Goal: Contribute content

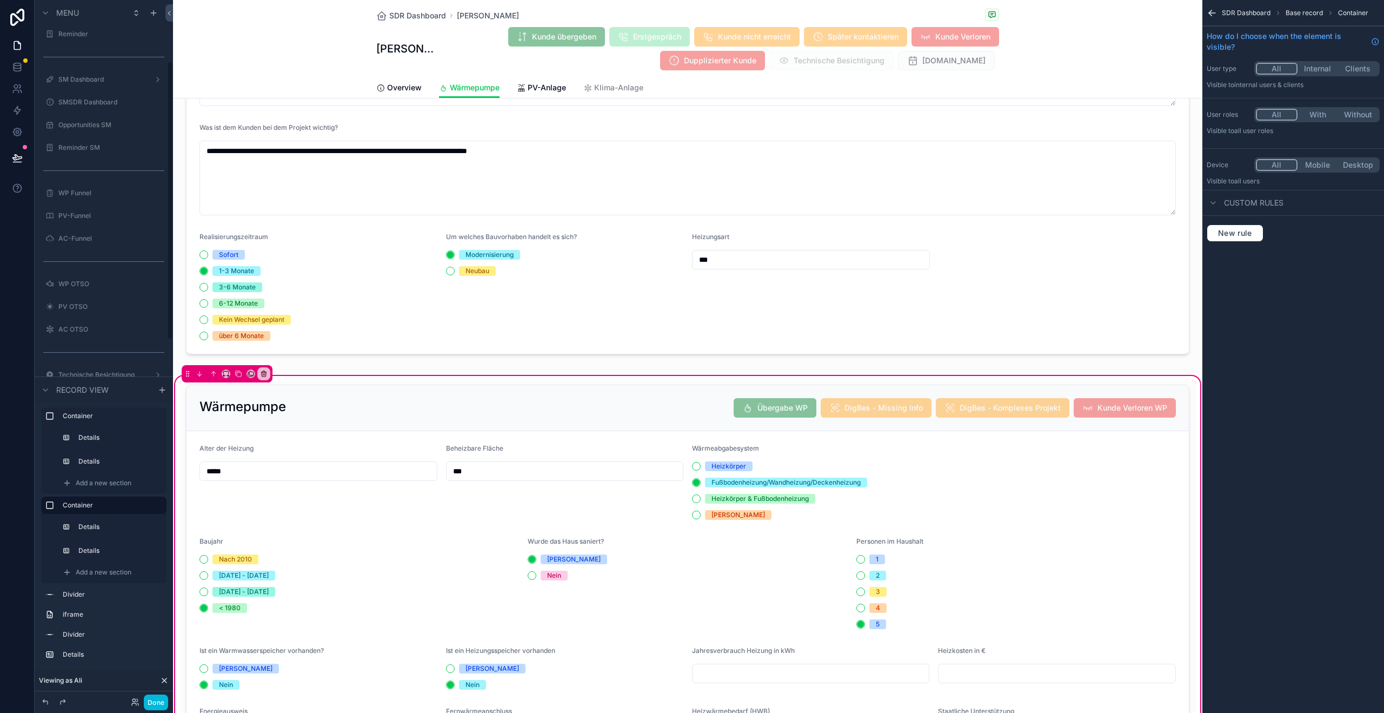
scroll to position [156, 0]
click at [90, 83] on div "SM Dashboard" at bounding box center [103, 78] width 91 height 9
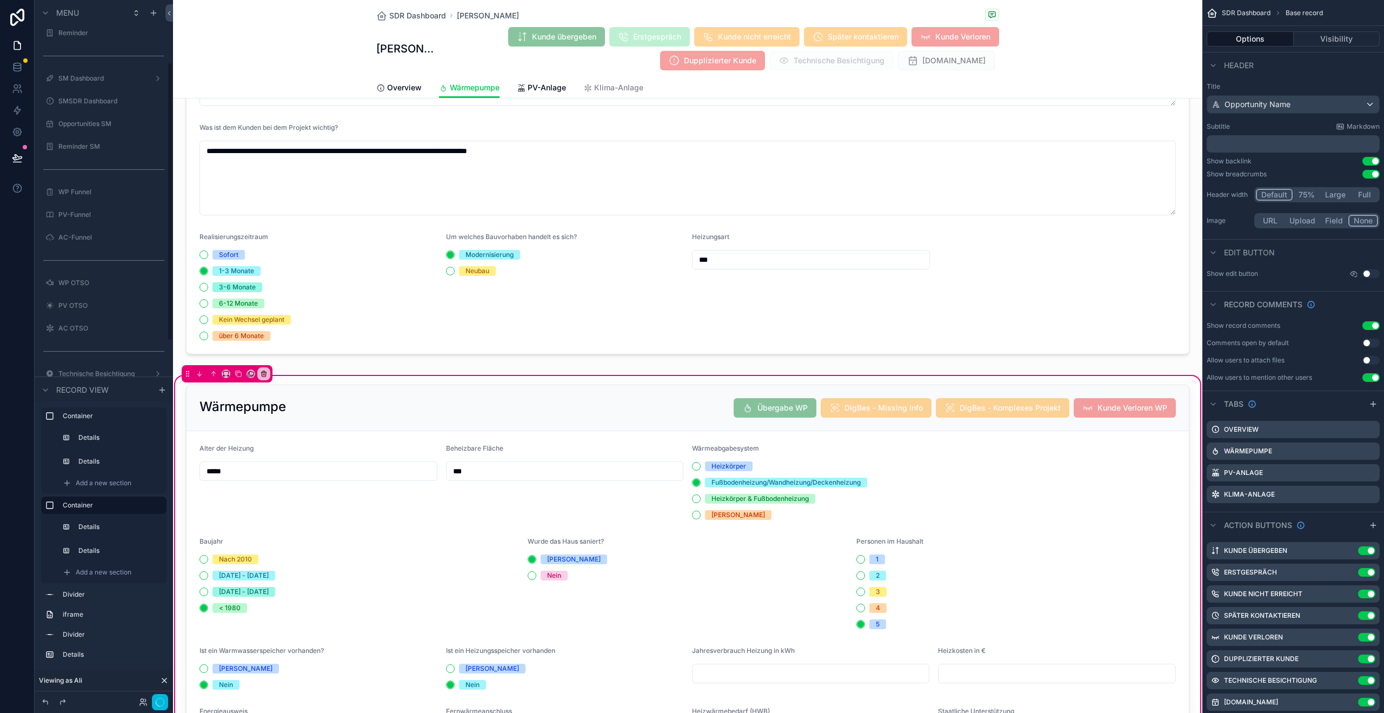
click at [93, 74] on label "SM Dashboard" at bounding box center [101, 78] width 86 height 9
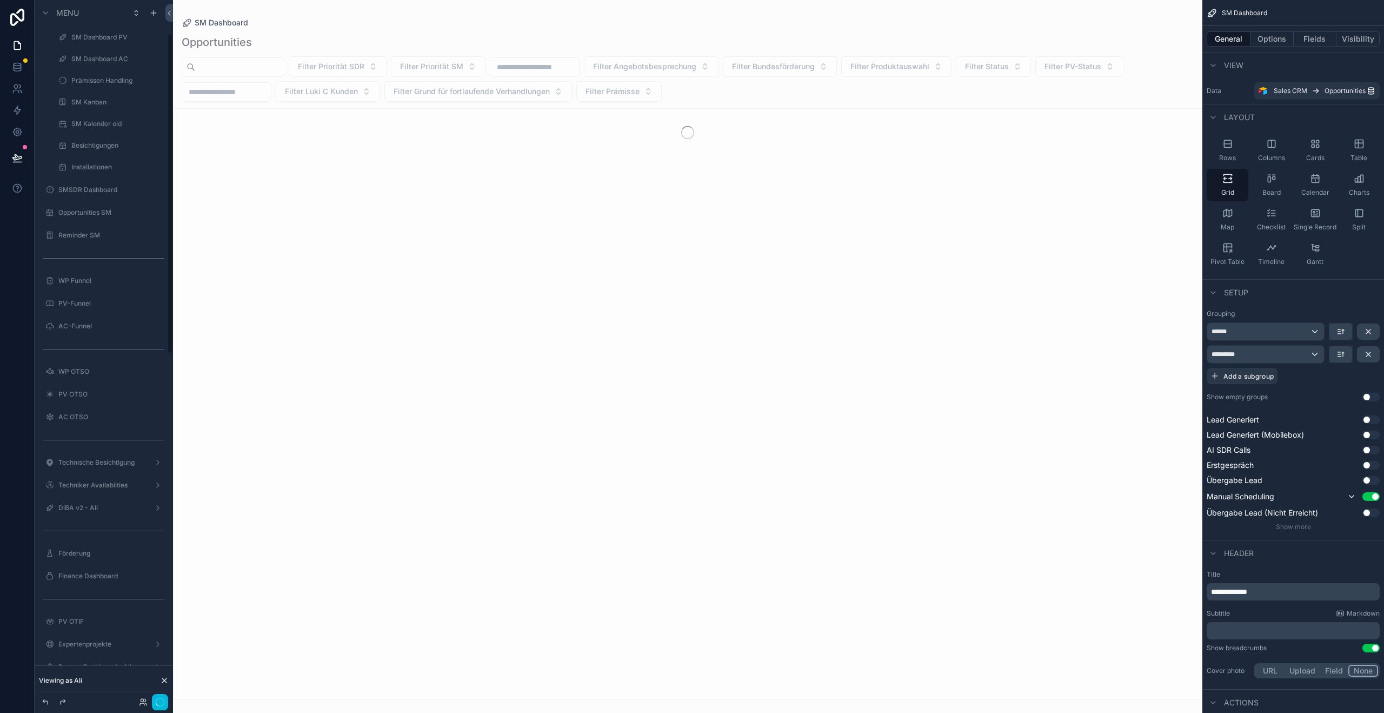
scroll to position [74, 0]
click at [132, 698] on icon at bounding box center [135, 701] width 9 height 9
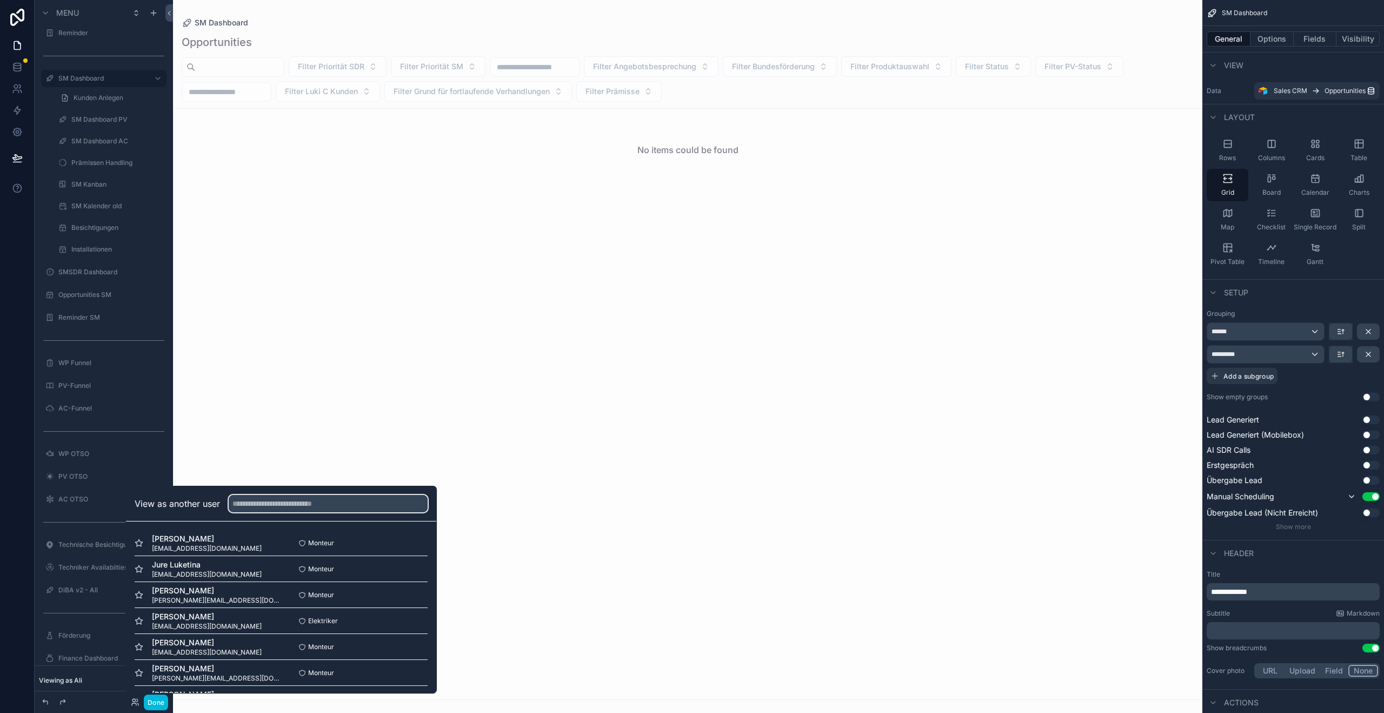
click at [283, 507] on input "text" at bounding box center [328, 503] width 199 height 17
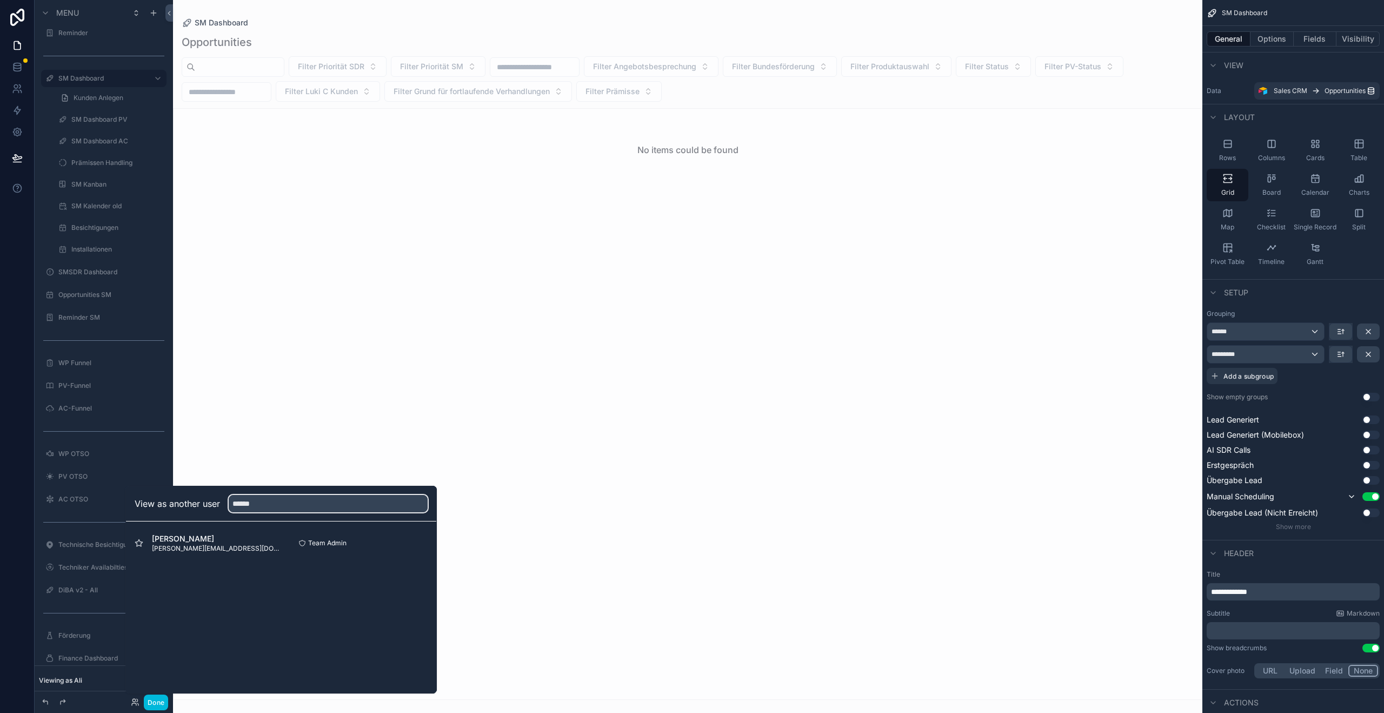
type input "******"
click at [0, 0] on button "Select" at bounding box center [0, 0] width 0 height 0
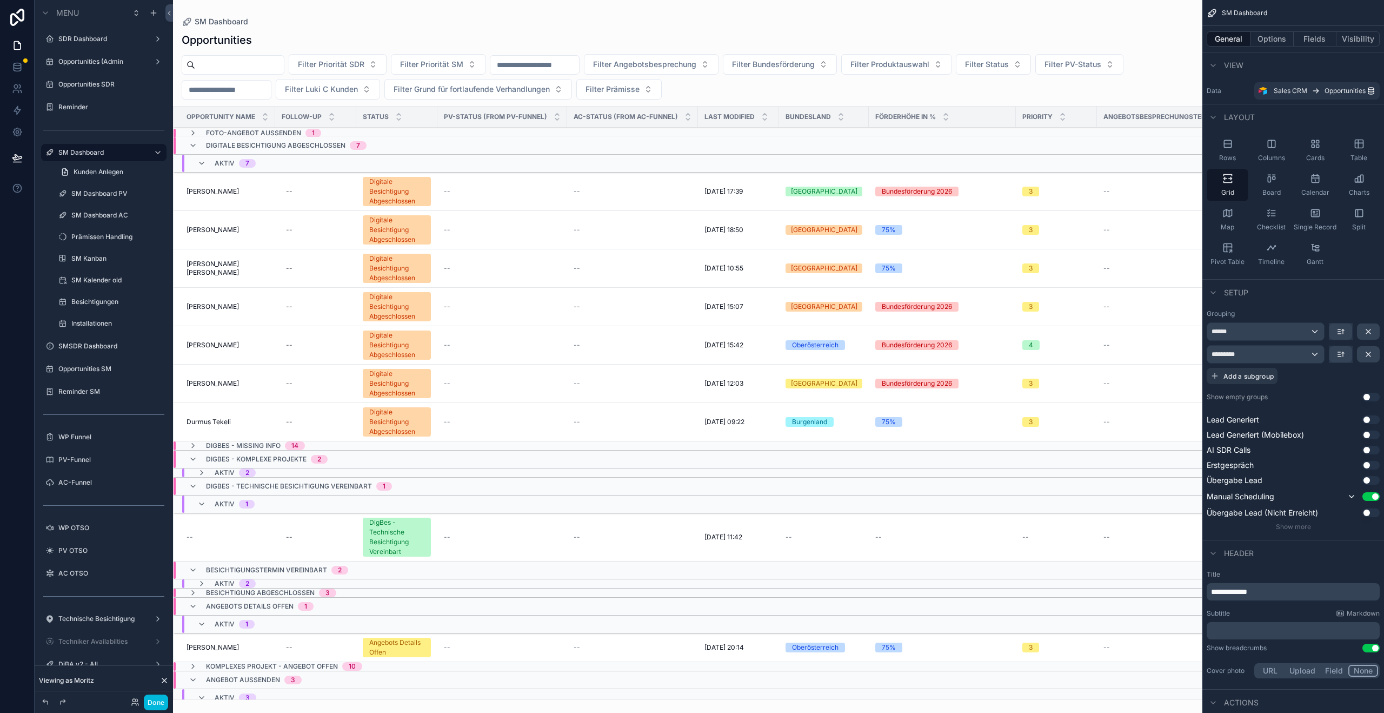
click at [229, 194] on div "scrollable content" at bounding box center [687, 356] width 1029 height 713
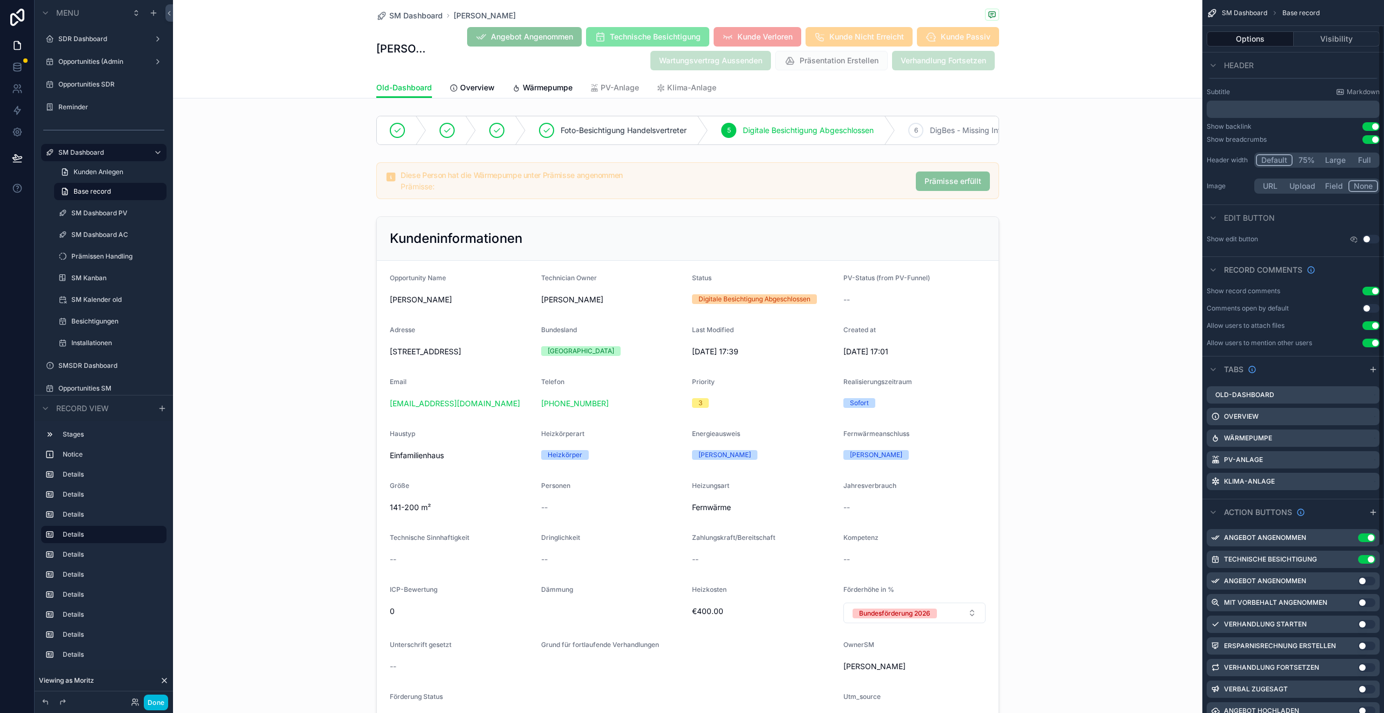
scroll to position [262, 0]
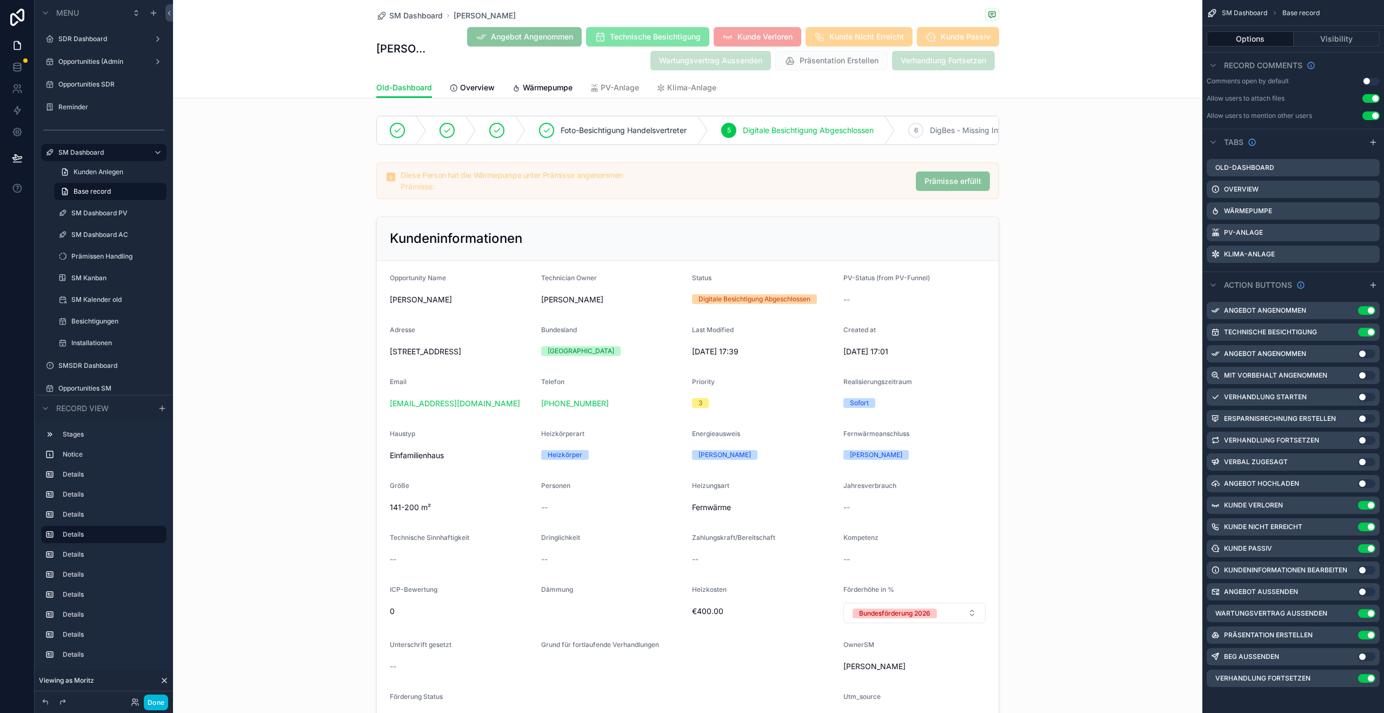
click at [0, 0] on icon "scrollable content" at bounding box center [0, 0] width 0 height 0
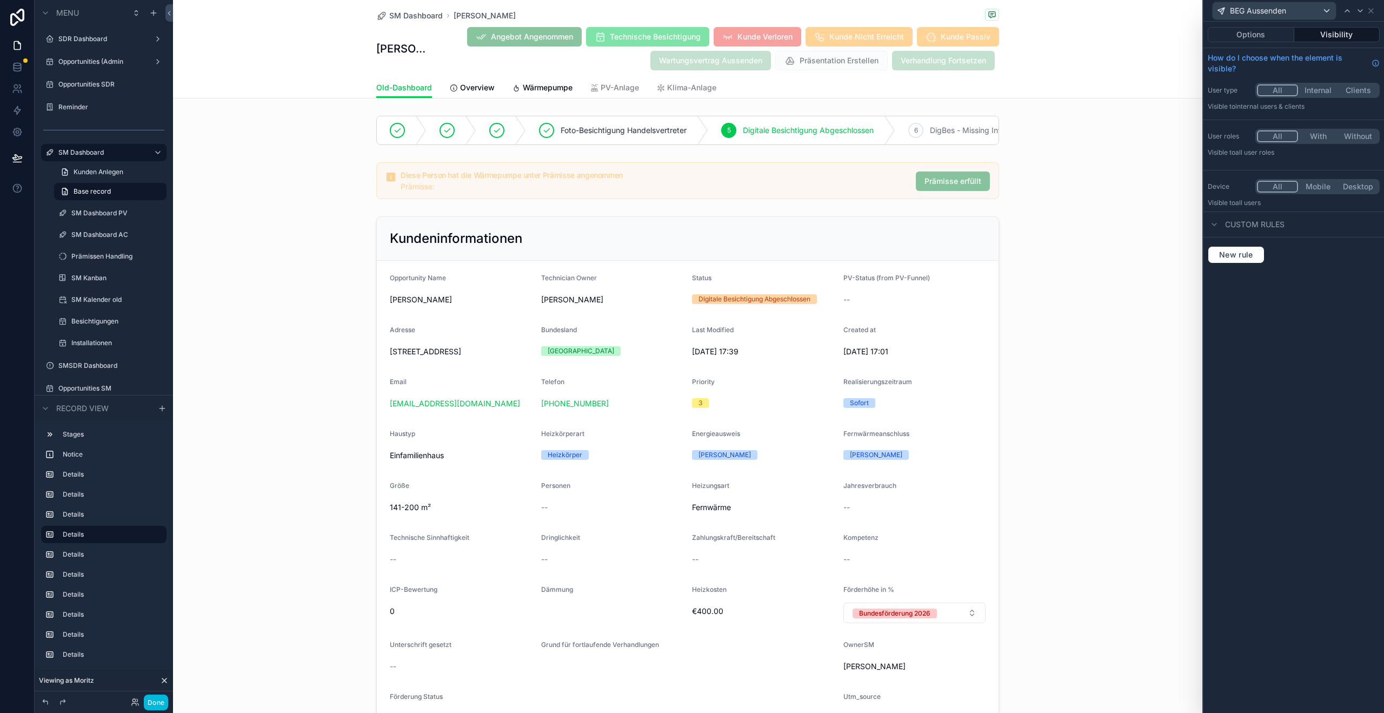
click at [1261, 34] on button "Options" at bounding box center [1251, 34] width 86 height 15
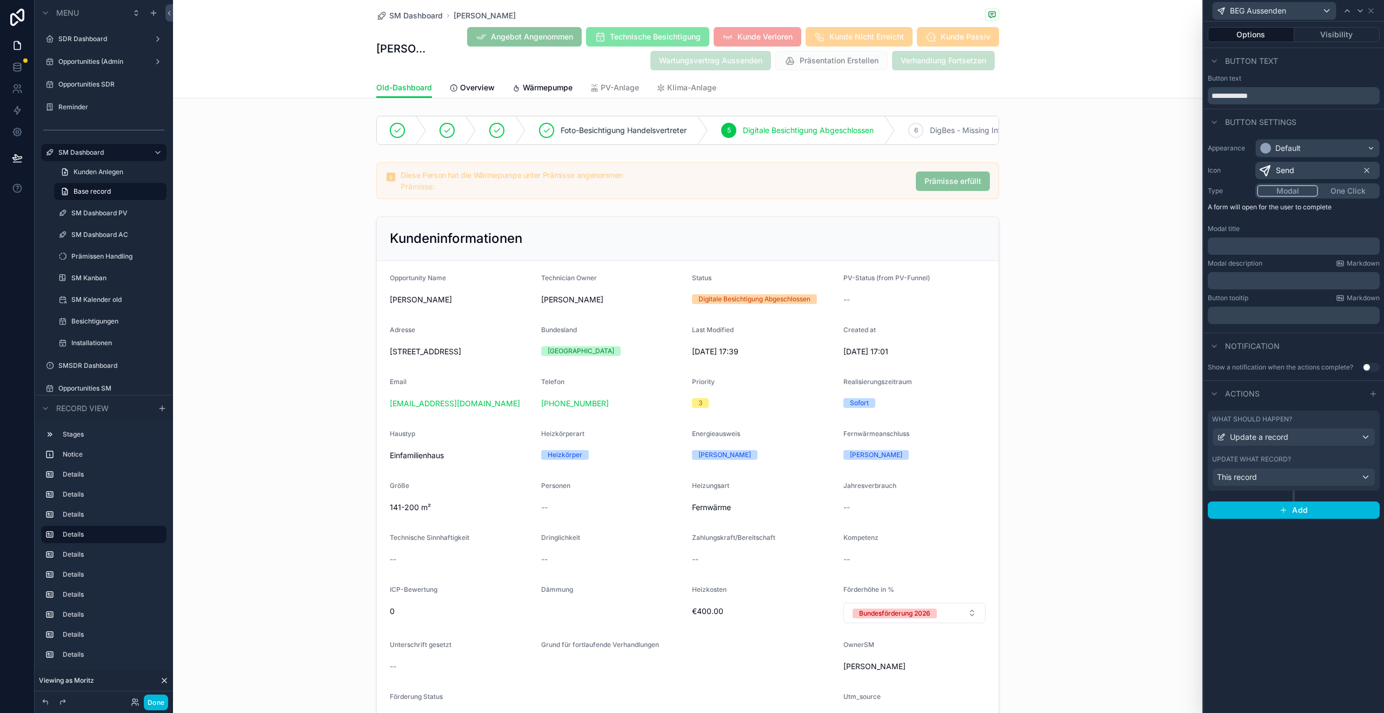
click at [1305, 453] on div "What should happen? Update a record Update what record? This record" at bounding box center [1294, 450] width 172 height 80
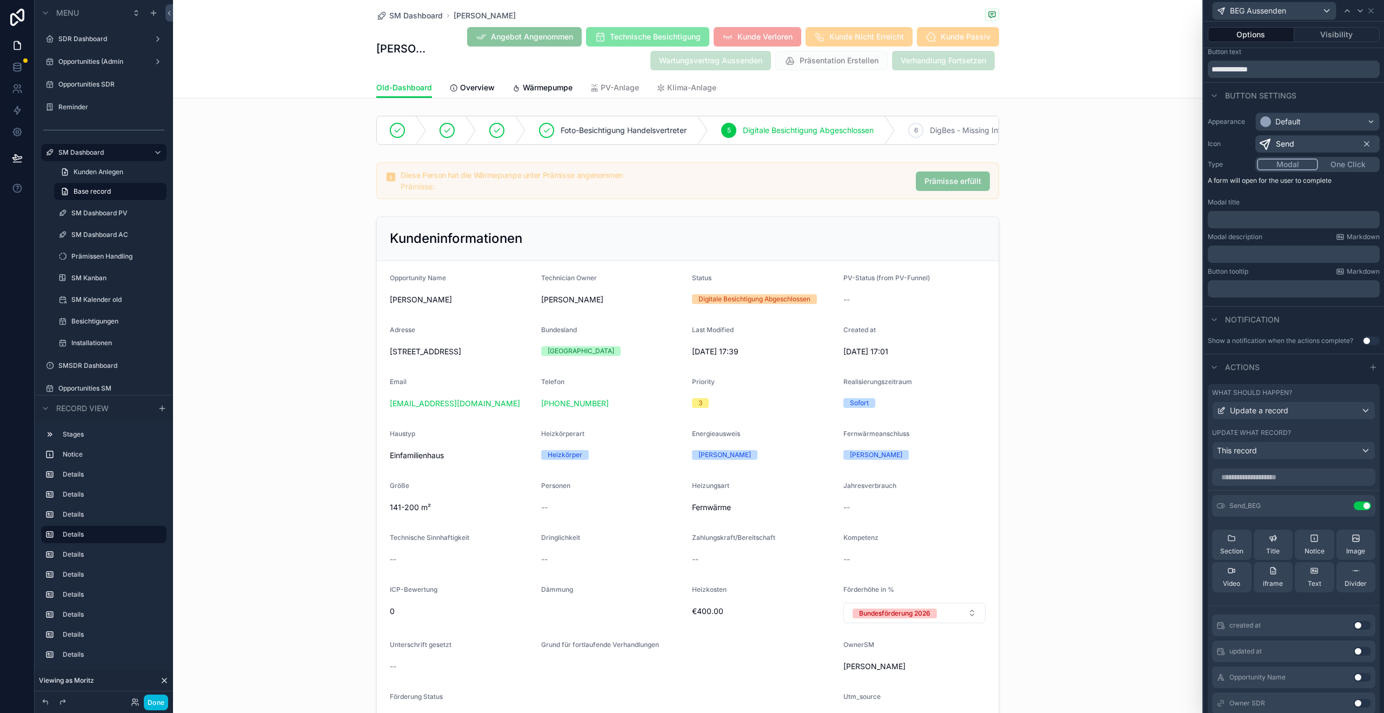
scroll to position [52, 0]
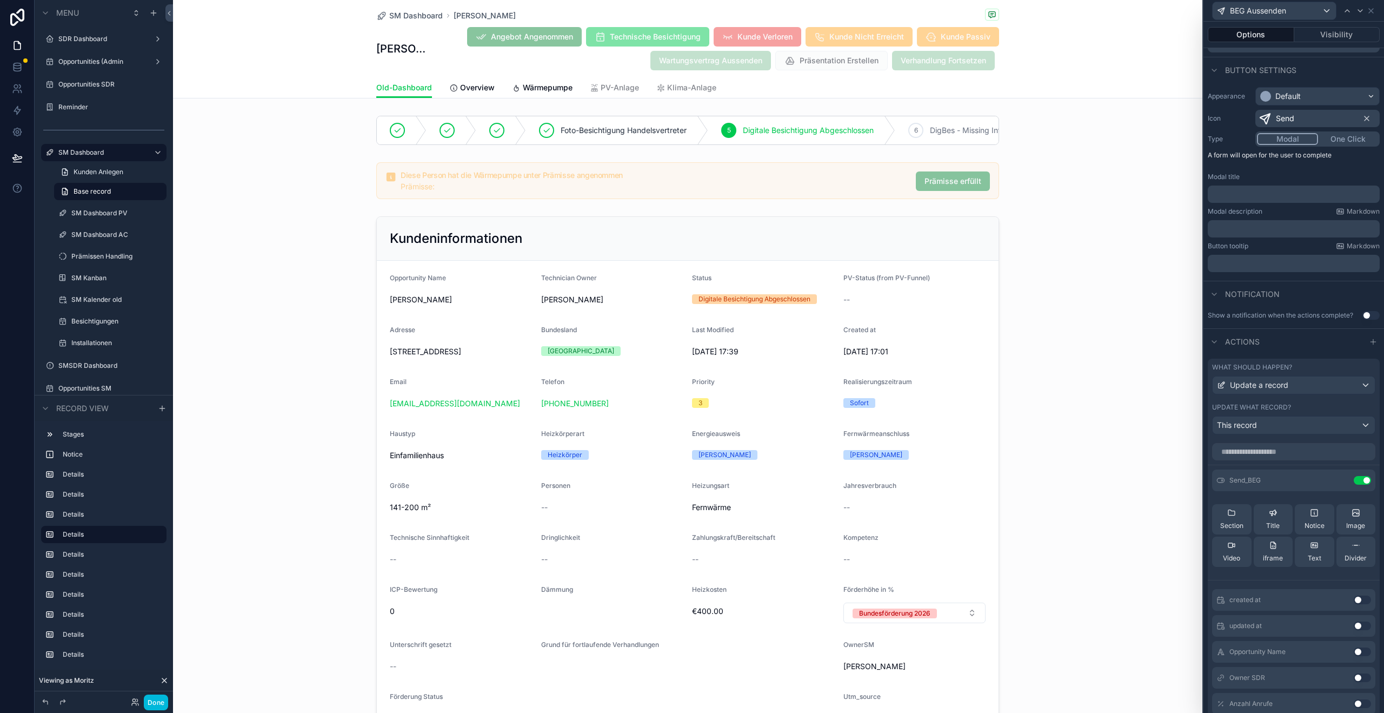
click at [0, 0] on icon at bounding box center [0, 0] width 0 height 0
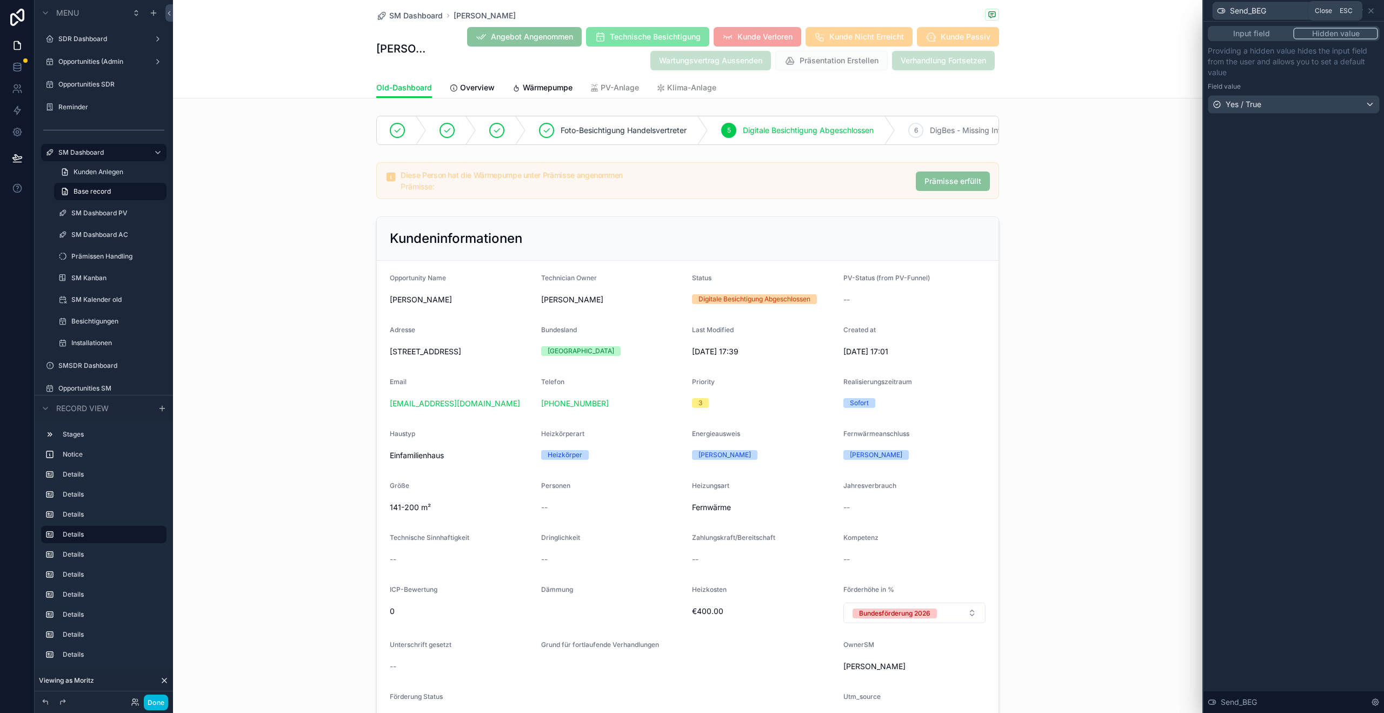
click at [1372, 10] on icon at bounding box center [1371, 10] width 9 height 9
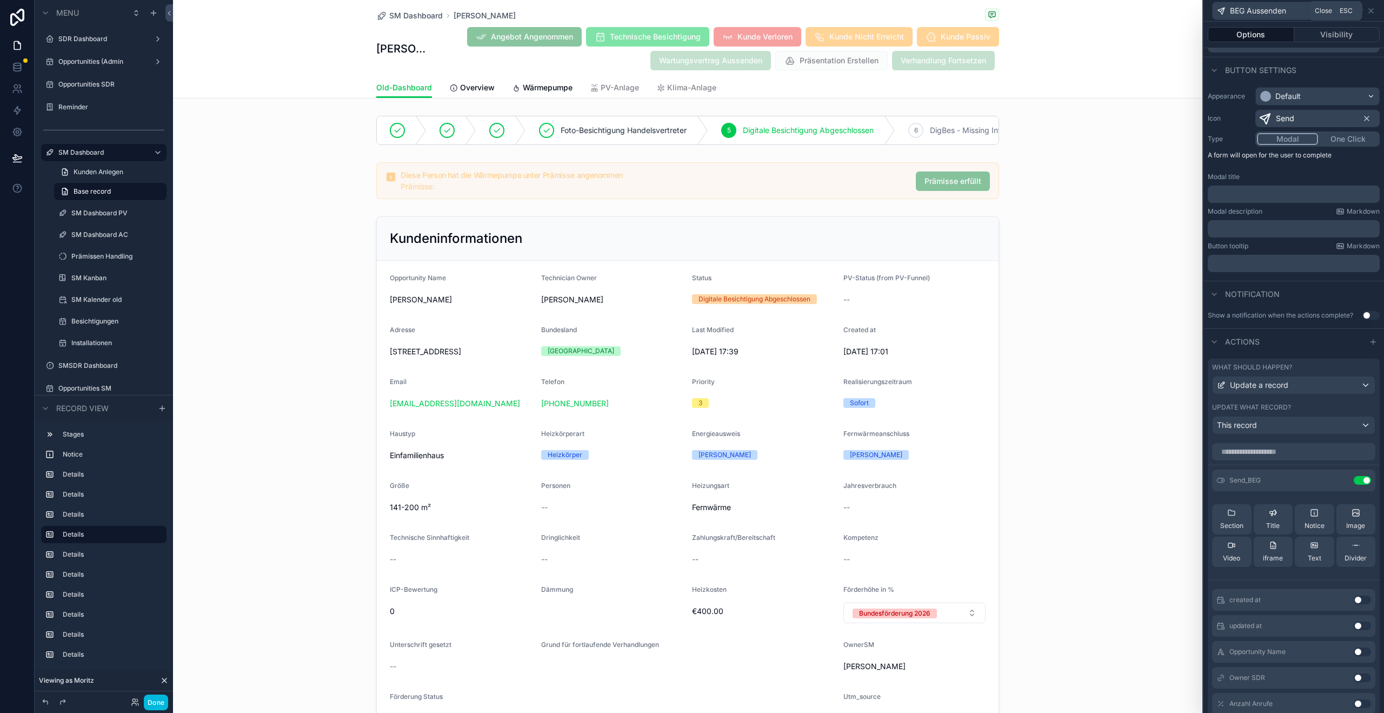
click at [1372, 10] on icon at bounding box center [1371, 10] width 9 height 9
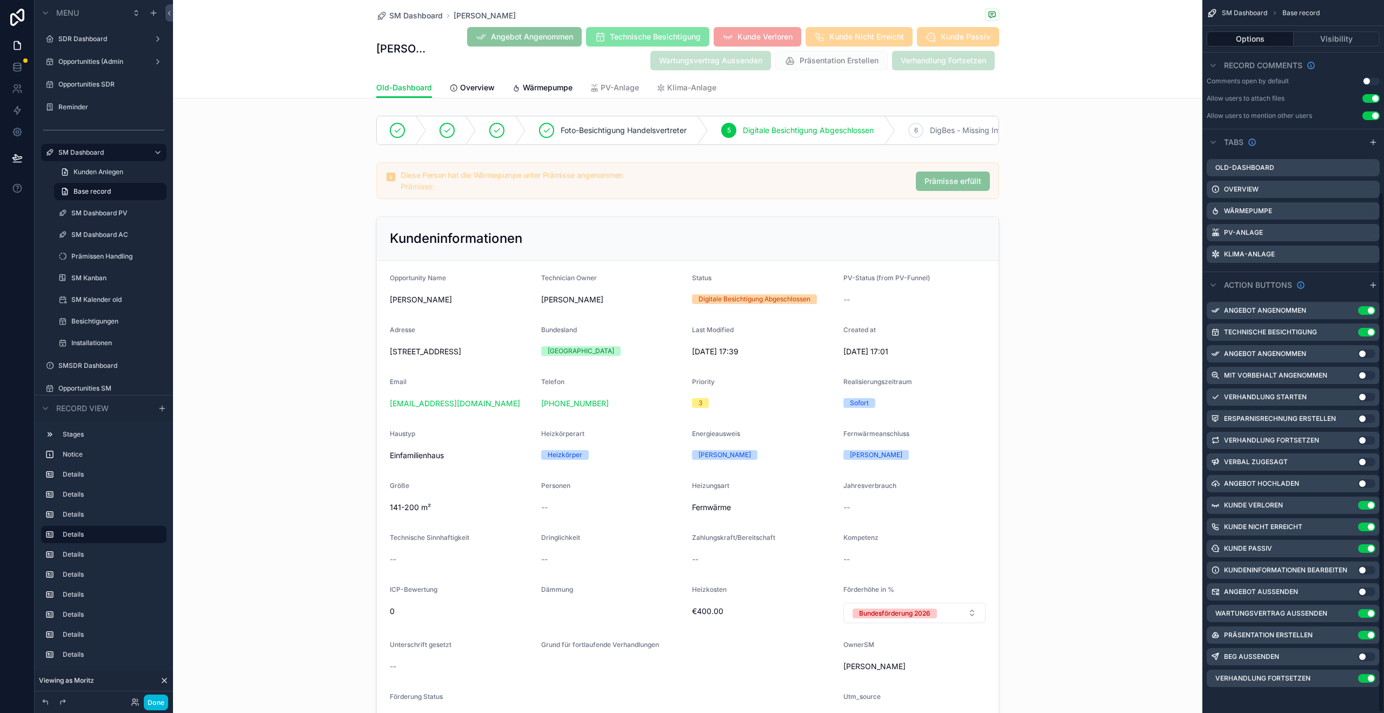
click at [1365, 657] on button "Use setting" at bounding box center [1366, 656] width 17 height 9
drag, startPoint x: 16, startPoint y: 162, endPoint x: 138, endPoint y: 172, distance: 122.6
click at [16, 162] on icon at bounding box center [17, 162] width 8 height 0
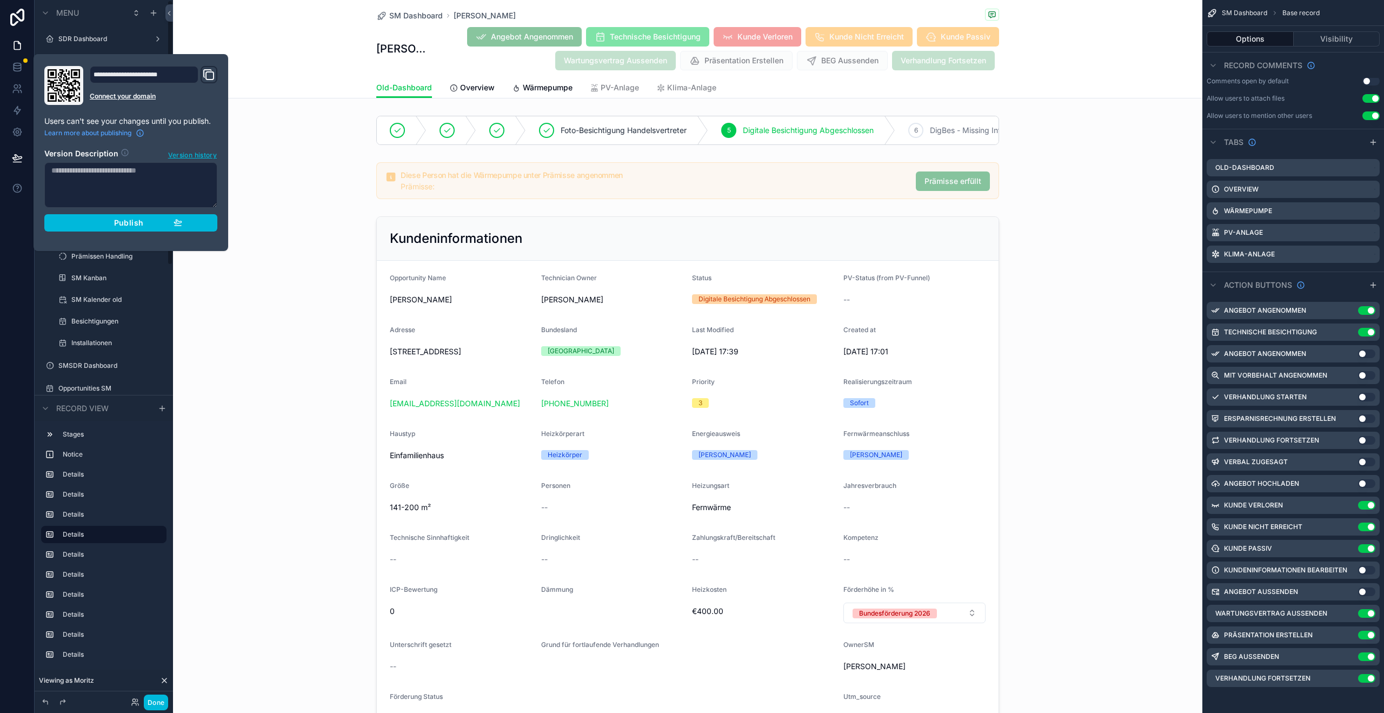
click at [103, 178] on textarea at bounding box center [130, 184] width 173 height 45
type textarea "**********"
click at [111, 229] on button "Publish" at bounding box center [130, 222] width 173 height 17
